Goal: Task Accomplishment & Management: Manage account settings

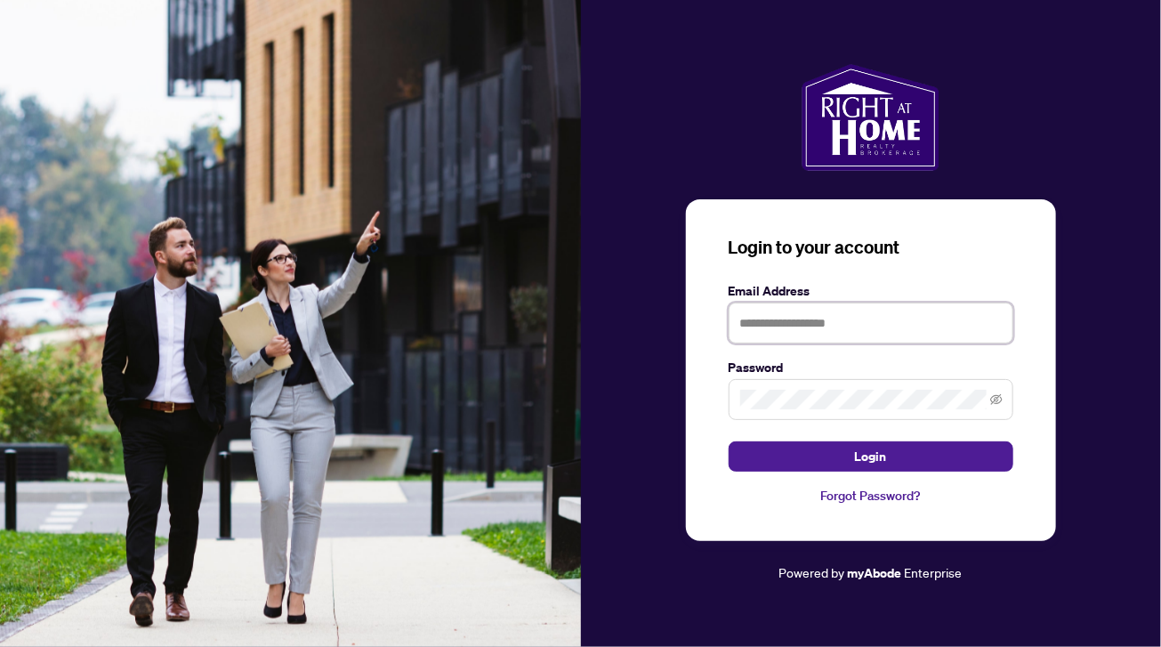
click at [850, 328] on input "text" at bounding box center [871, 323] width 285 height 41
type input "**********"
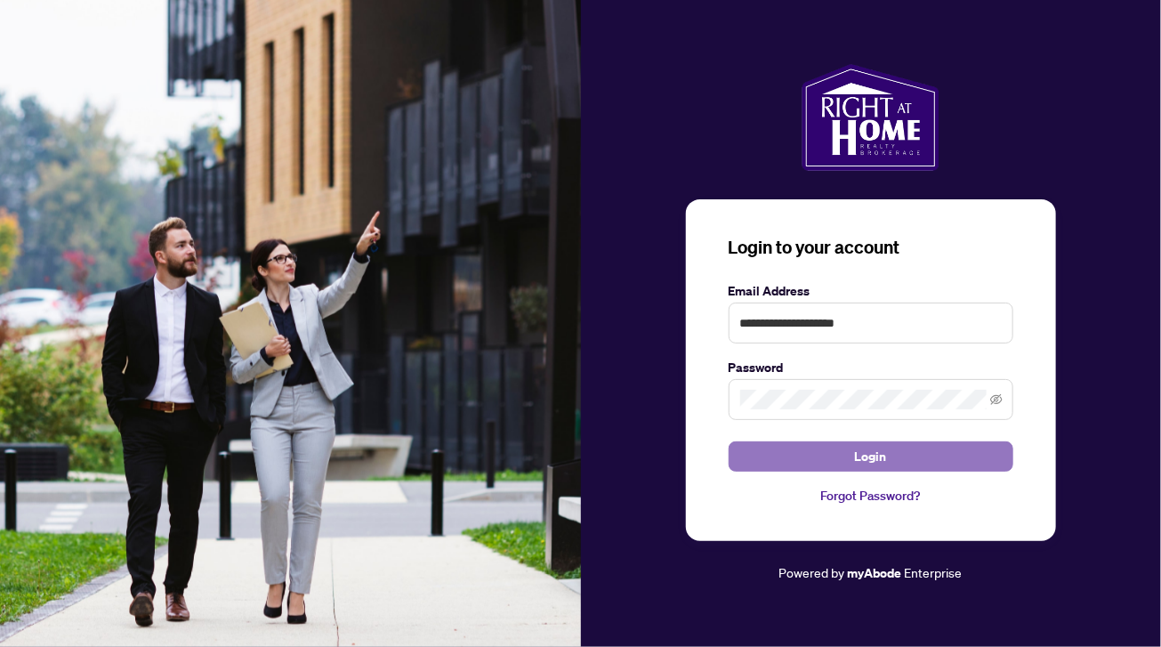
click at [867, 458] on span "Login" at bounding box center [871, 456] width 32 height 28
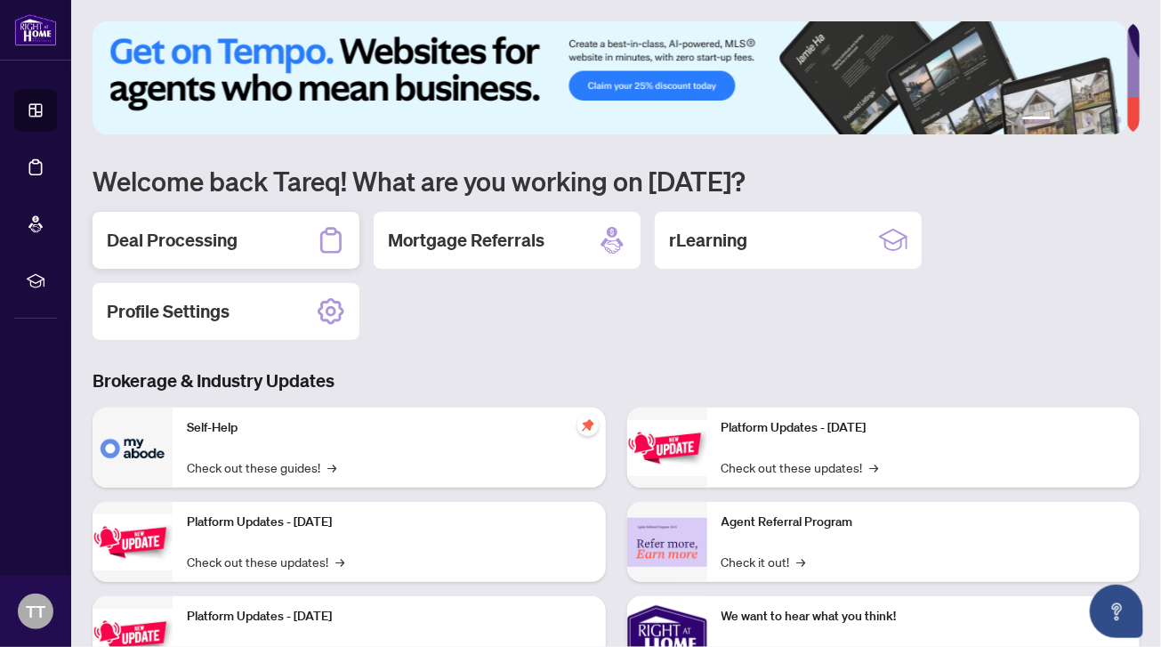
click at [221, 244] on h2 "Deal Processing" at bounding box center [172, 240] width 131 height 25
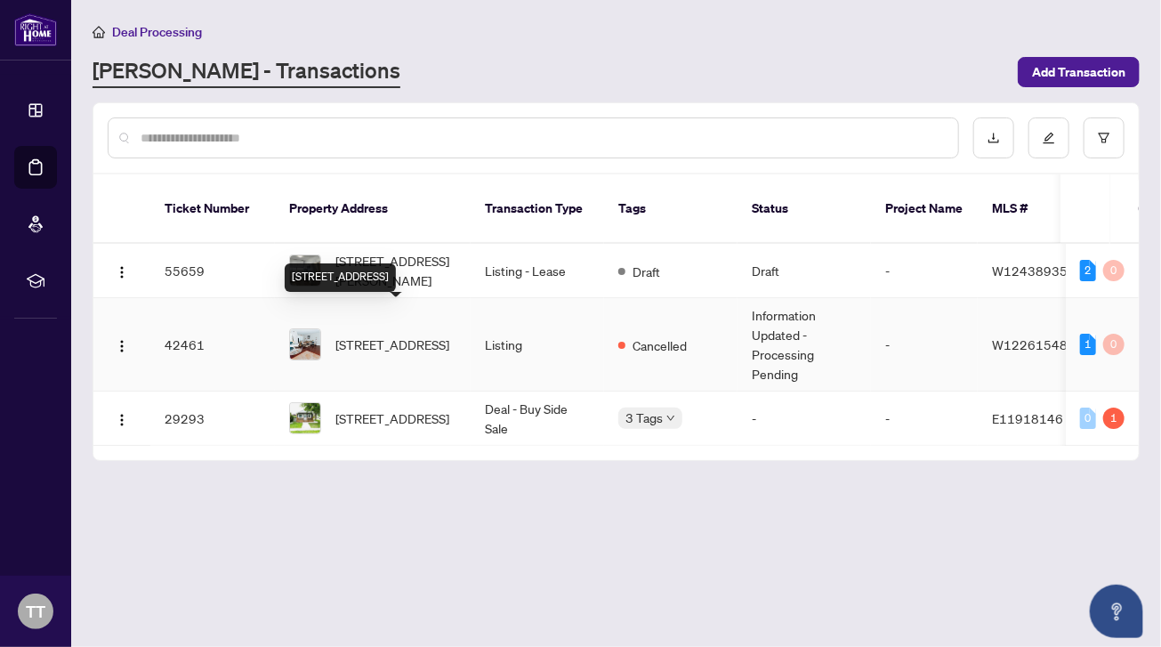
click at [403, 335] on span "[STREET_ADDRESS]" at bounding box center [392, 345] width 114 height 20
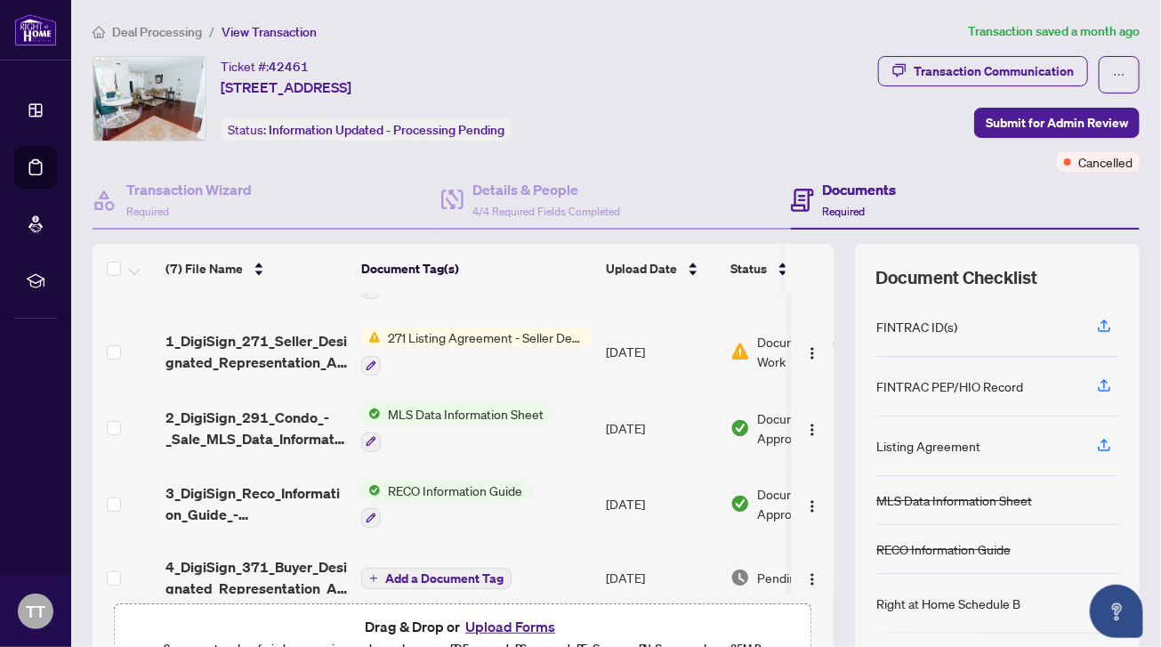
scroll to position [230, 0]
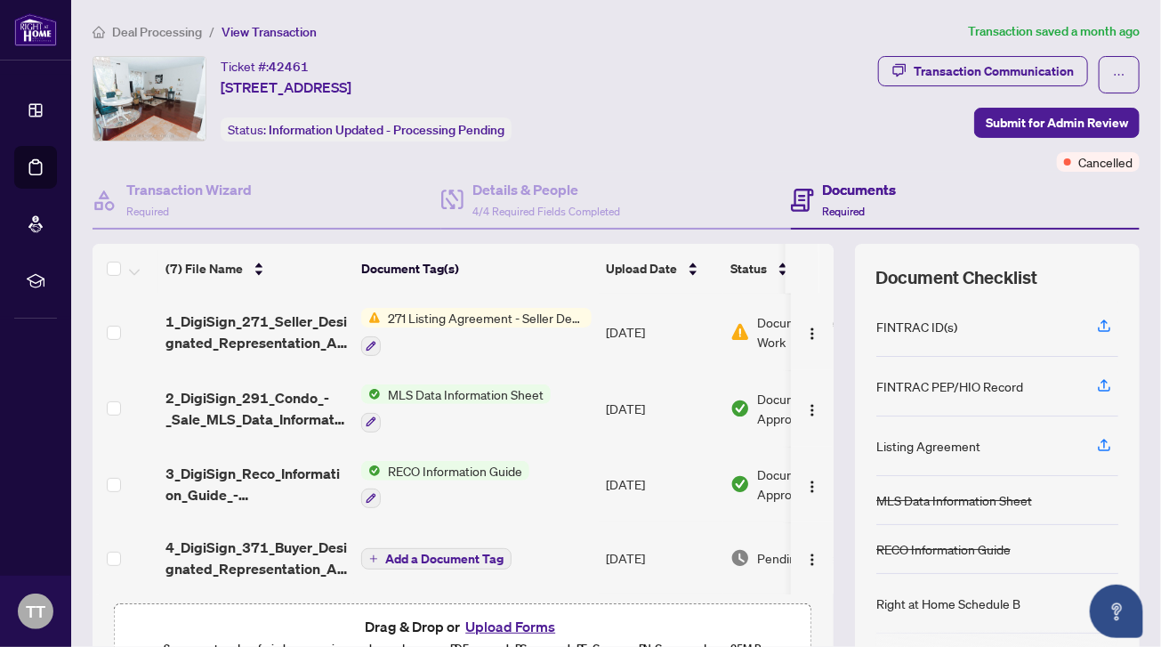
click at [852, 190] on h4 "Documents" at bounding box center [860, 189] width 74 height 21
click at [837, 209] on span "Required" at bounding box center [844, 211] width 43 height 13
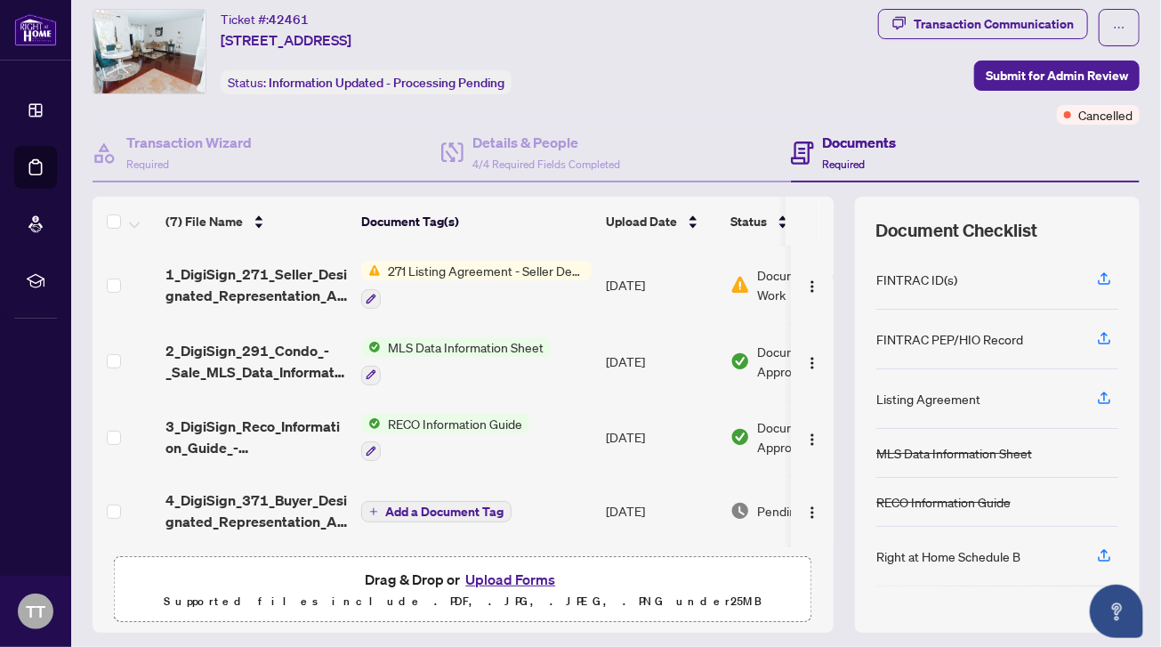
scroll to position [95, 0]
